Goal: Task Accomplishment & Management: Complete application form

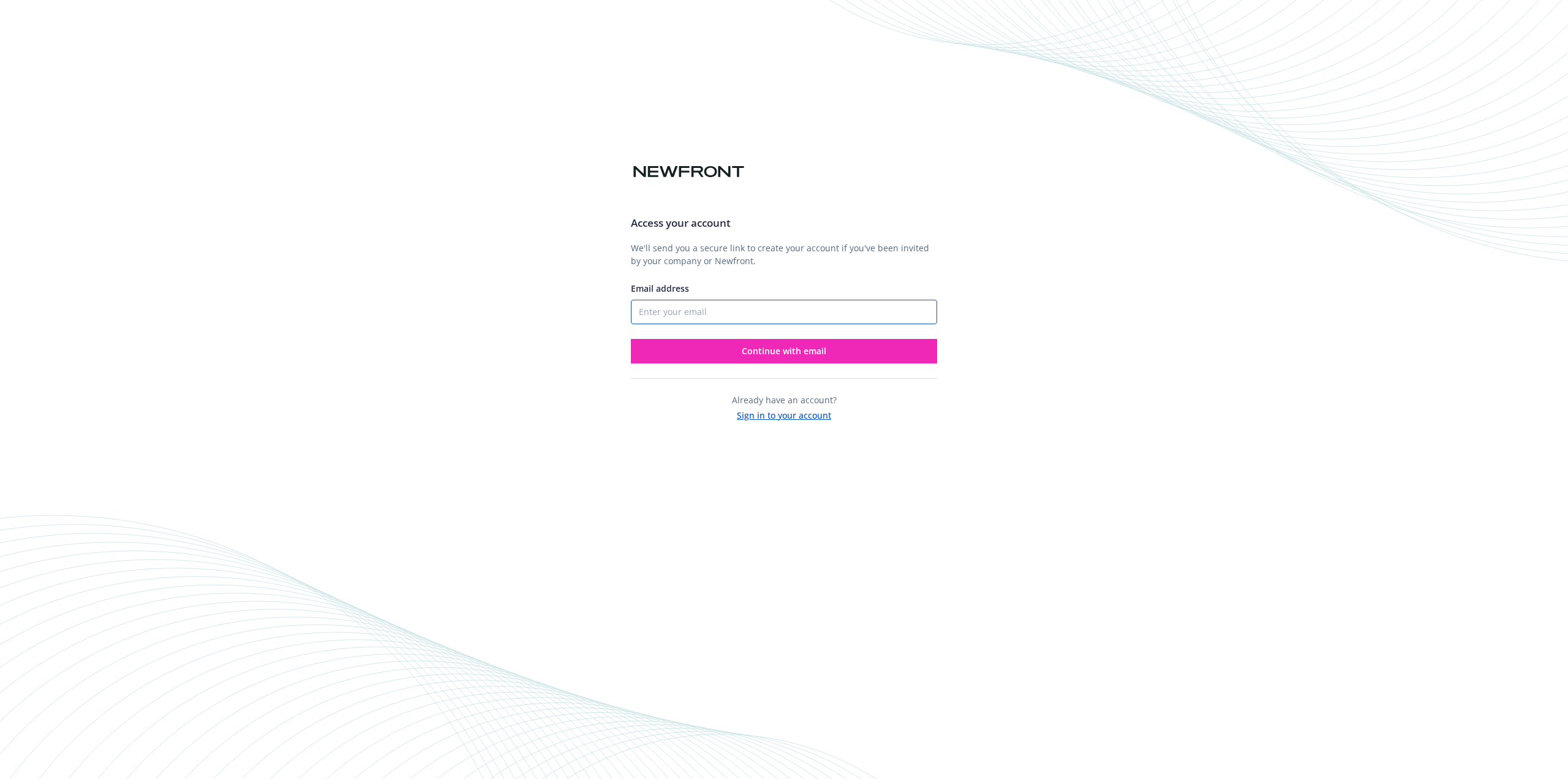
click at [805, 317] on input "Email address" at bounding box center [784, 312] width 306 height 24
type input "[EMAIL_ADDRESS][DOMAIN_NAME]"
click at [841, 356] on button "Continue with email" at bounding box center [784, 351] width 306 height 24
